Goal: Task Accomplishment & Management: Use online tool/utility

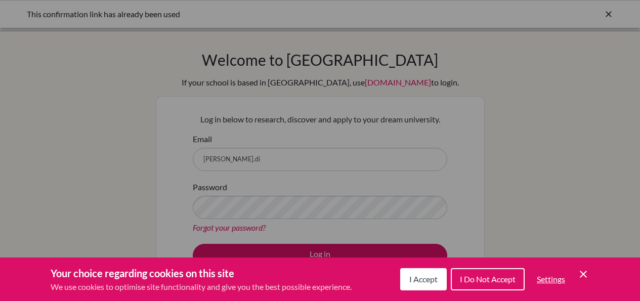
click at [469, 277] on span "I Do Not Accept" at bounding box center [488, 279] width 56 height 10
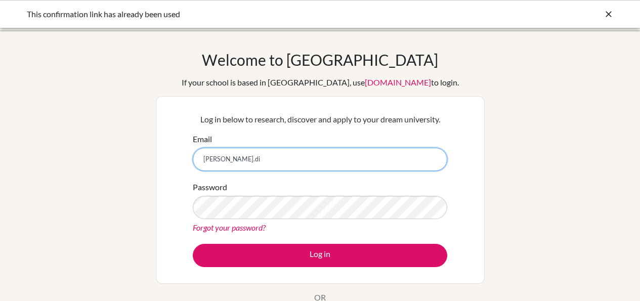
click at [256, 155] on input "[PERSON_NAME].di" at bounding box center [320, 159] width 255 height 23
type input "[PERSON_NAME][EMAIL_ADDRESS][PERSON_NAME][DOMAIN_NAME]"
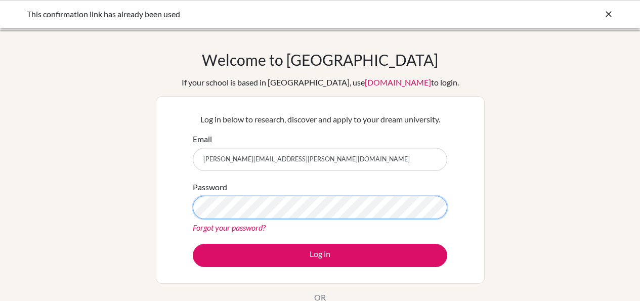
click at [193, 244] on button "Log in" at bounding box center [320, 255] width 255 height 23
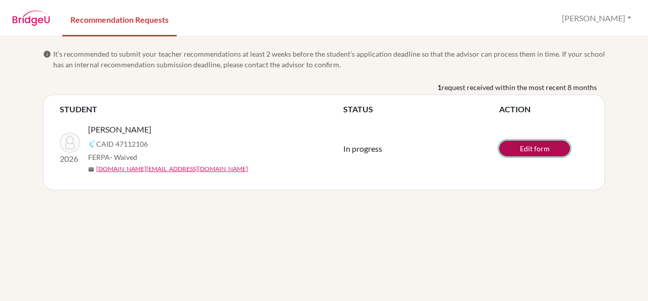
click at [529, 147] on link "Edit form" at bounding box center [534, 149] width 71 height 16
